Goal: Check status: Check status

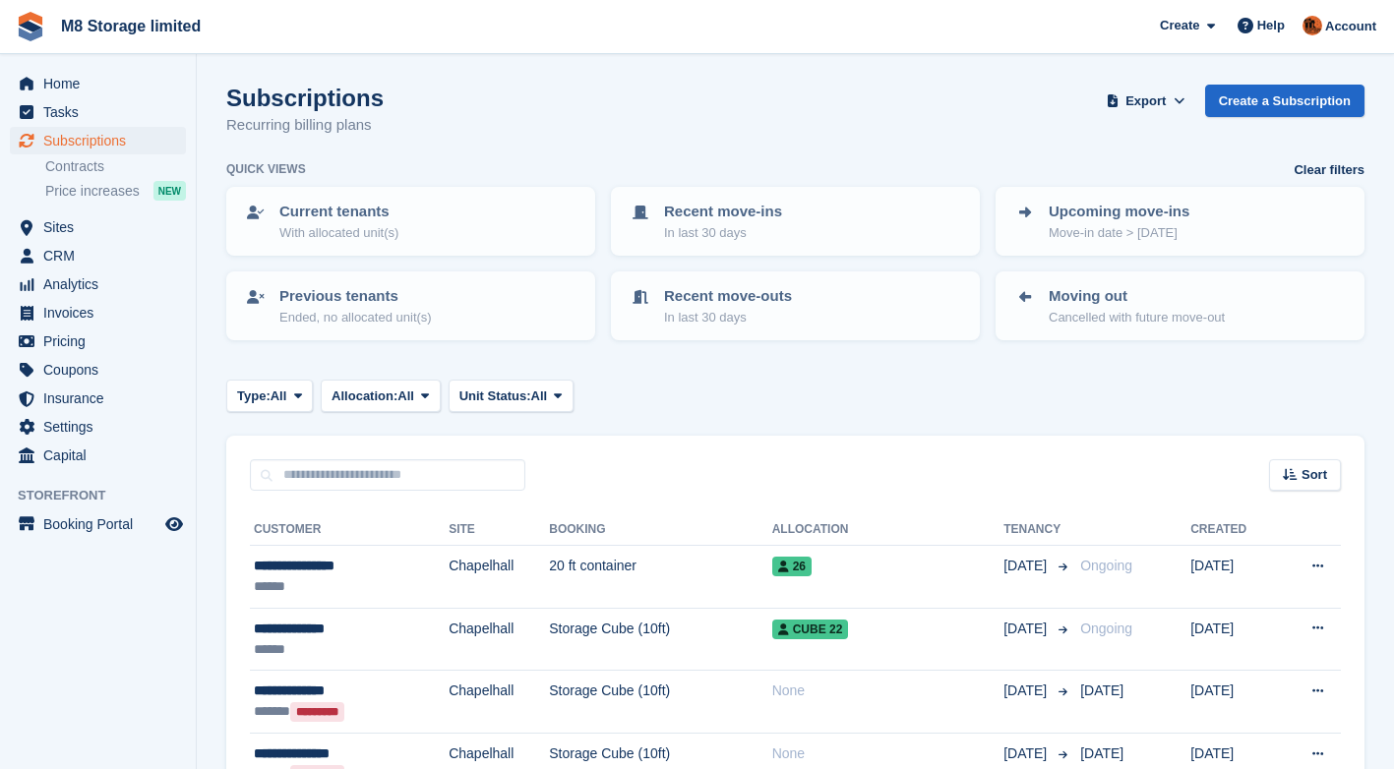
click at [678, 575] on td "20 ft container" at bounding box center [660, 577] width 222 height 63
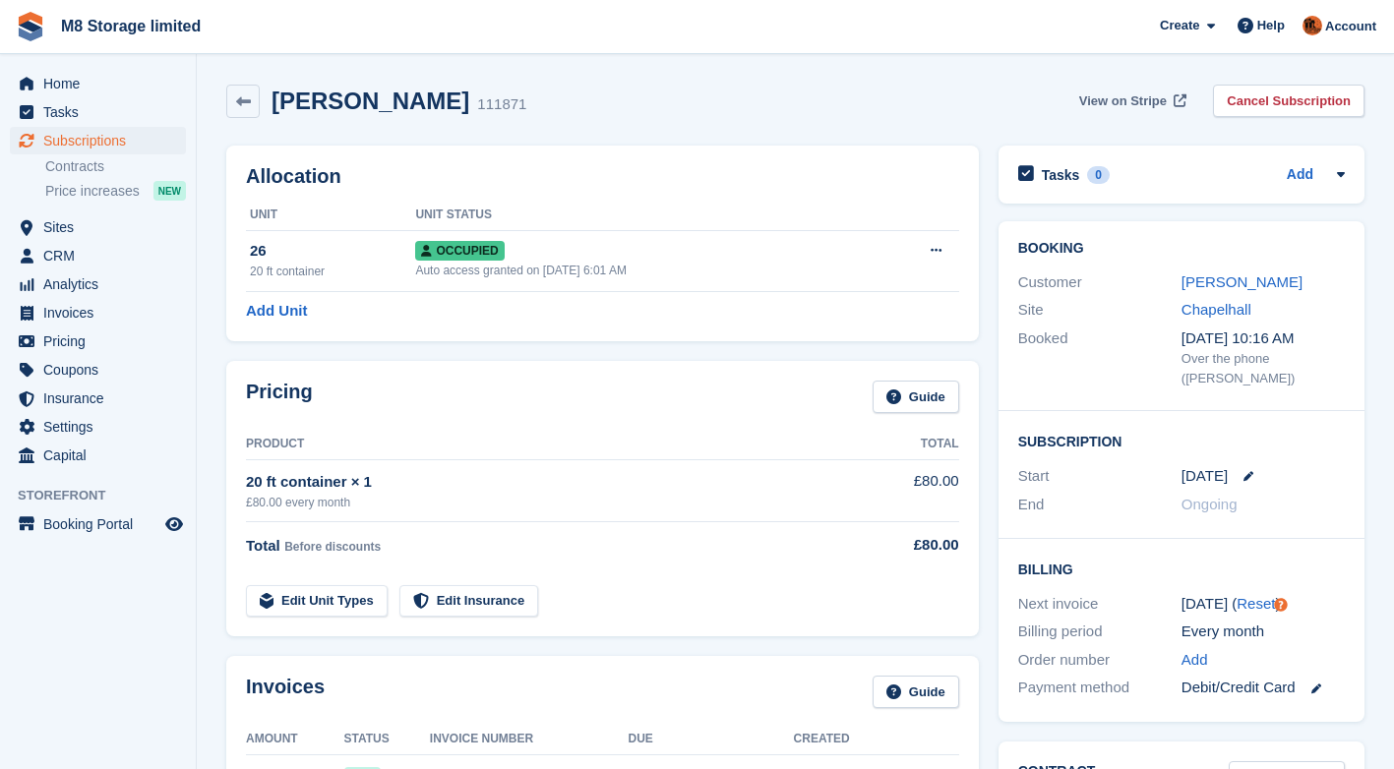
click at [1136, 99] on span "View on Stripe" at bounding box center [1123, 102] width 88 height 20
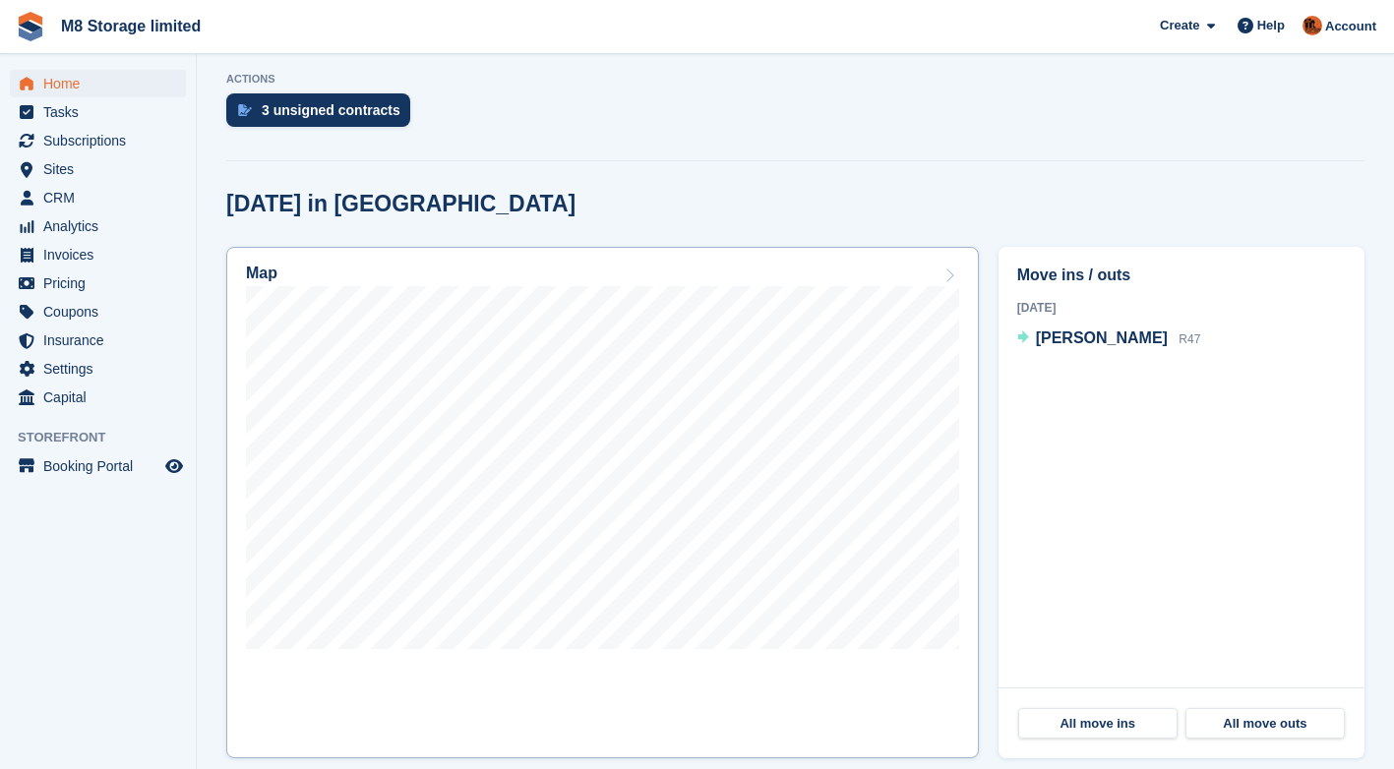
scroll to position [295, 0]
